Goal: Transaction & Acquisition: Purchase product/service

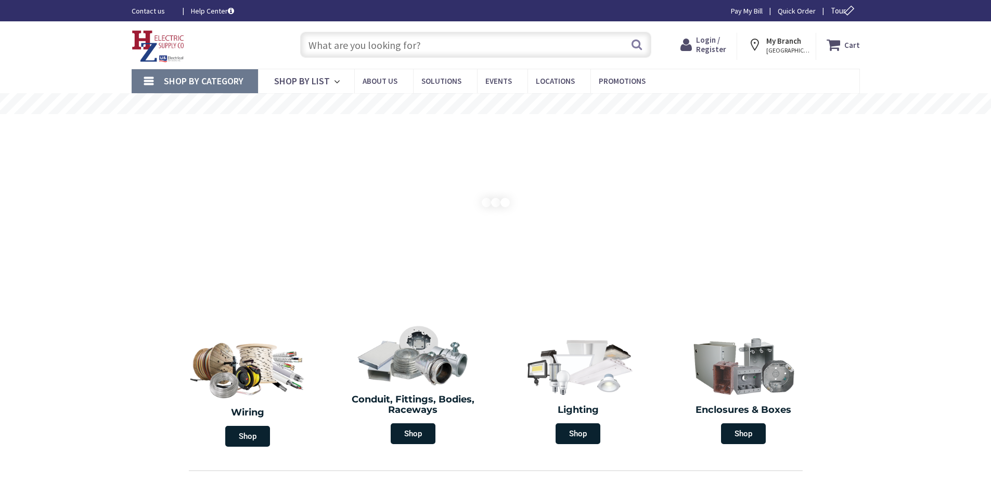
click at [329, 46] on input "text" at bounding box center [475, 45] width 351 height 26
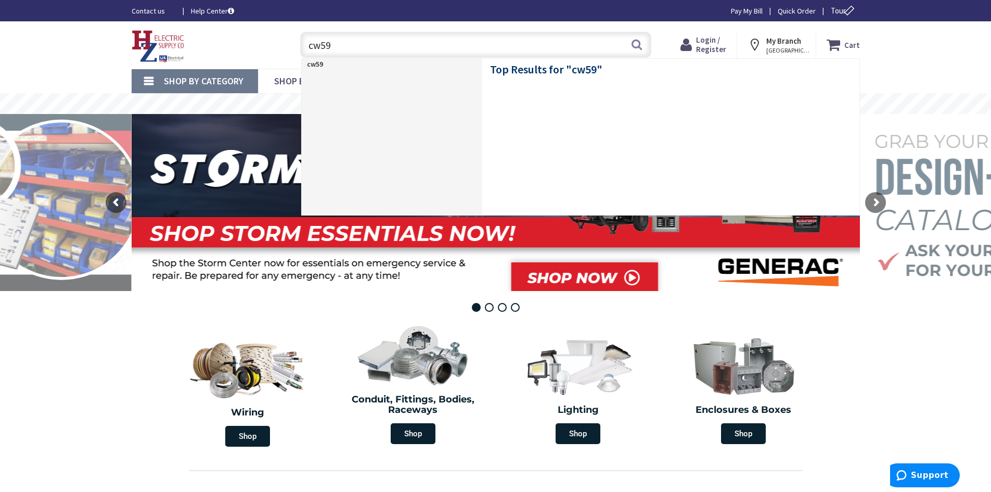
type input "cw594"
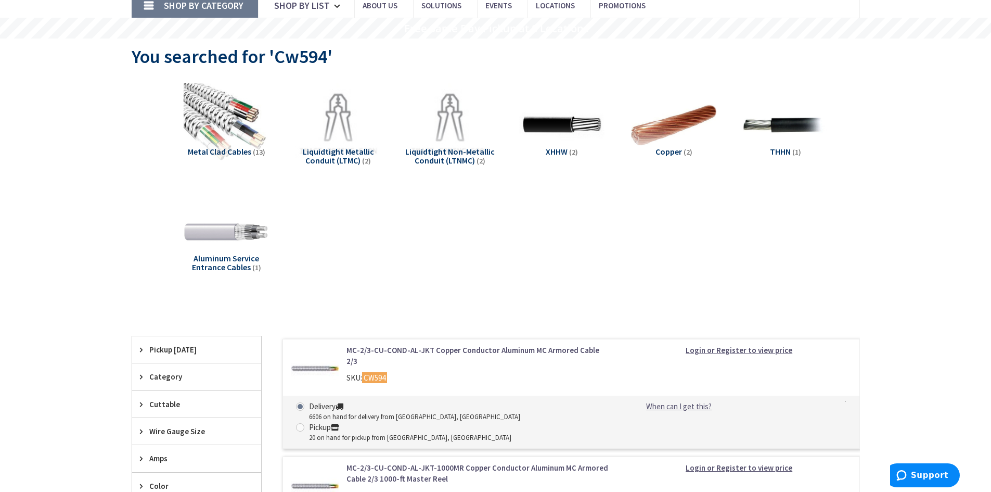
scroll to position [208, 0]
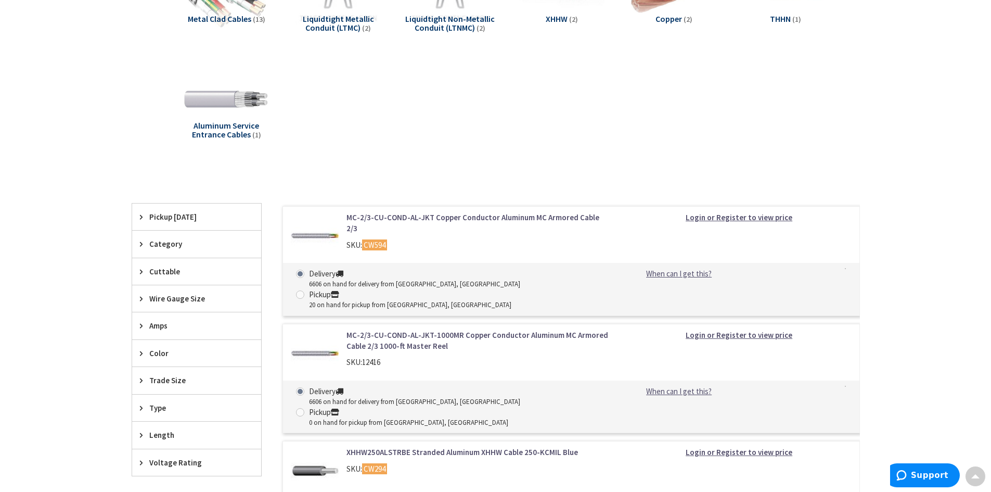
click at [418, 219] on link "MC-2/3-CU-COND-AL-JKT Copper Conductor Aluminum MC Armored Cable 2/3" at bounding box center [478, 223] width 265 height 22
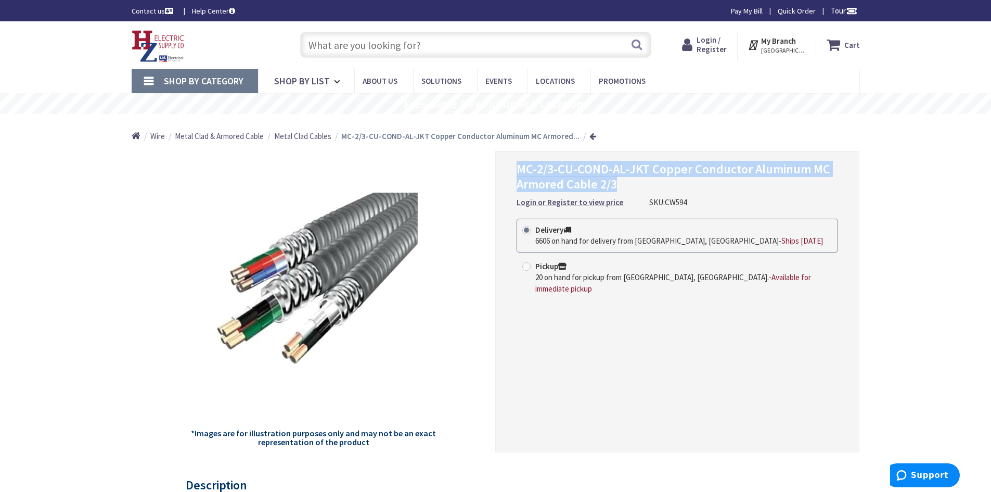
drag, startPoint x: 517, startPoint y: 164, endPoint x: 648, endPoint y: 186, distance: 132.9
click at [648, 186] on h1 "MC-2/3-CU-COND-AL-JKT Copper Conductor Aluminum MC Armored Cable 2/3" at bounding box center [677, 177] width 321 height 30
copy span "MC-2/3-CU-COND-AL-JKT Copper Conductor Aluminum MC Armored Cable 2/3"
